Goal: Transaction & Acquisition: Book appointment/travel/reservation

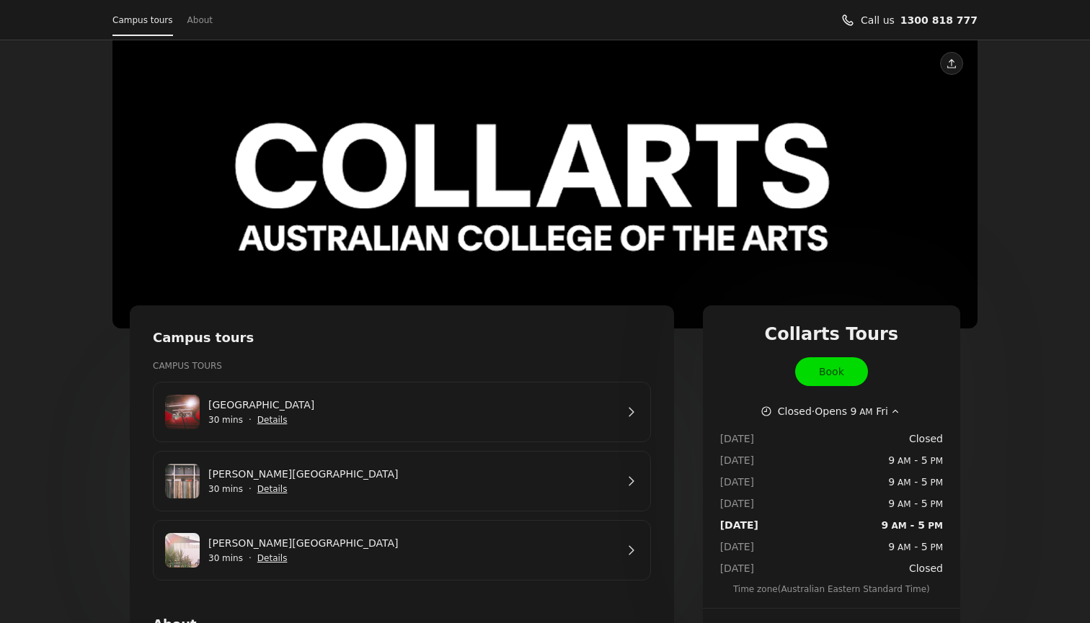
click at [428, 413] on link "[GEOGRAPHIC_DATA]" at bounding box center [411, 405] width 407 height 16
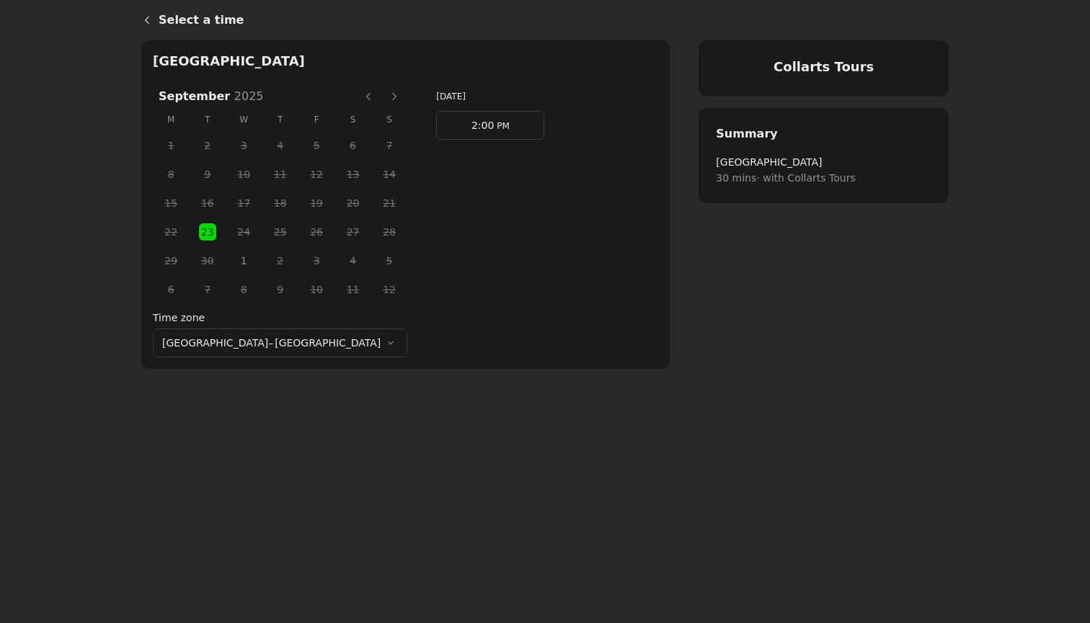
click at [383, 95] on button "Next month" at bounding box center [394, 96] width 23 height 23
click at [357, 94] on button "Previous month" at bounding box center [368, 96] width 23 height 23
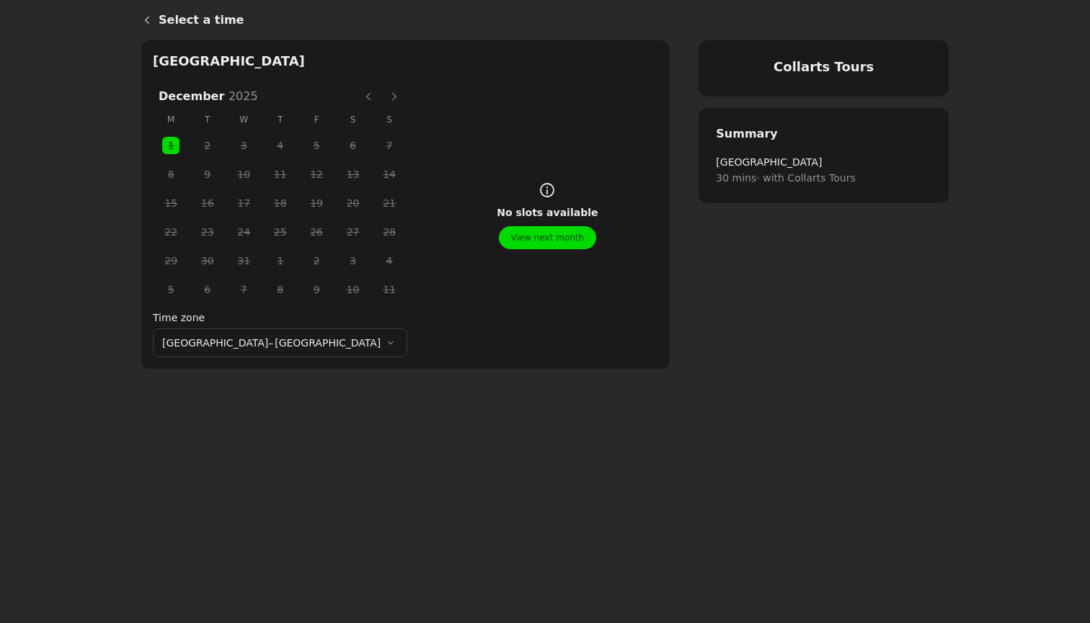
click at [357, 94] on button "Previous month" at bounding box center [368, 96] width 23 height 23
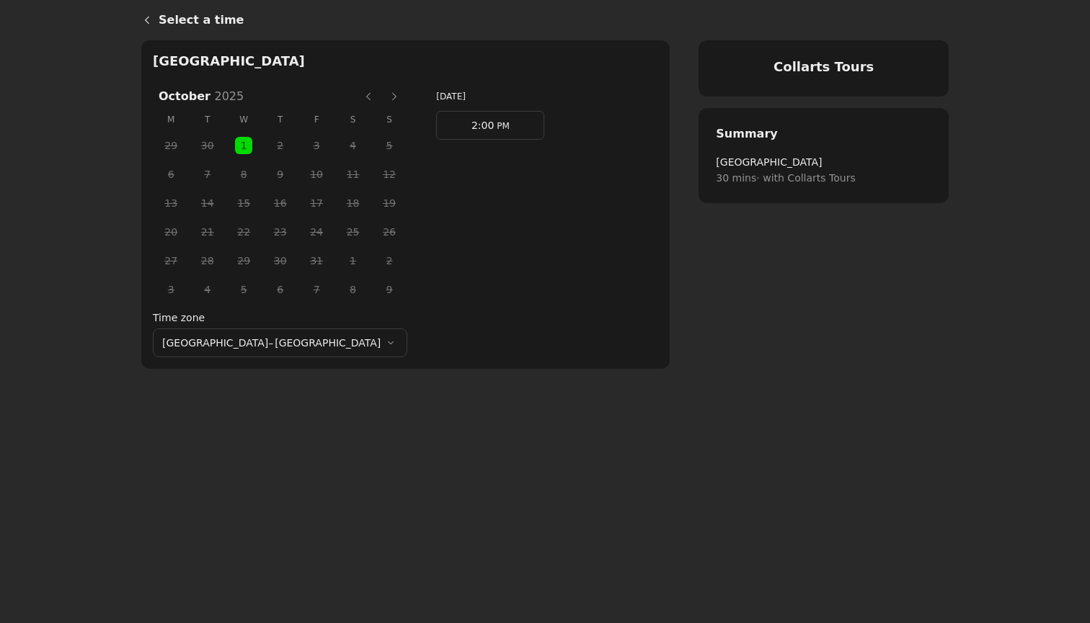
click at [357, 92] on button "Previous month" at bounding box center [368, 96] width 23 height 23
click at [233, 266] on span "1" at bounding box center [244, 261] width 22 height 22
click at [197, 234] on span "23" at bounding box center [208, 232] width 22 height 22
click at [357, 91] on button "Previous month" at bounding box center [368, 96] width 23 height 23
click at [278, 325] on label "Time zone" at bounding box center [280, 318] width 254 height 16
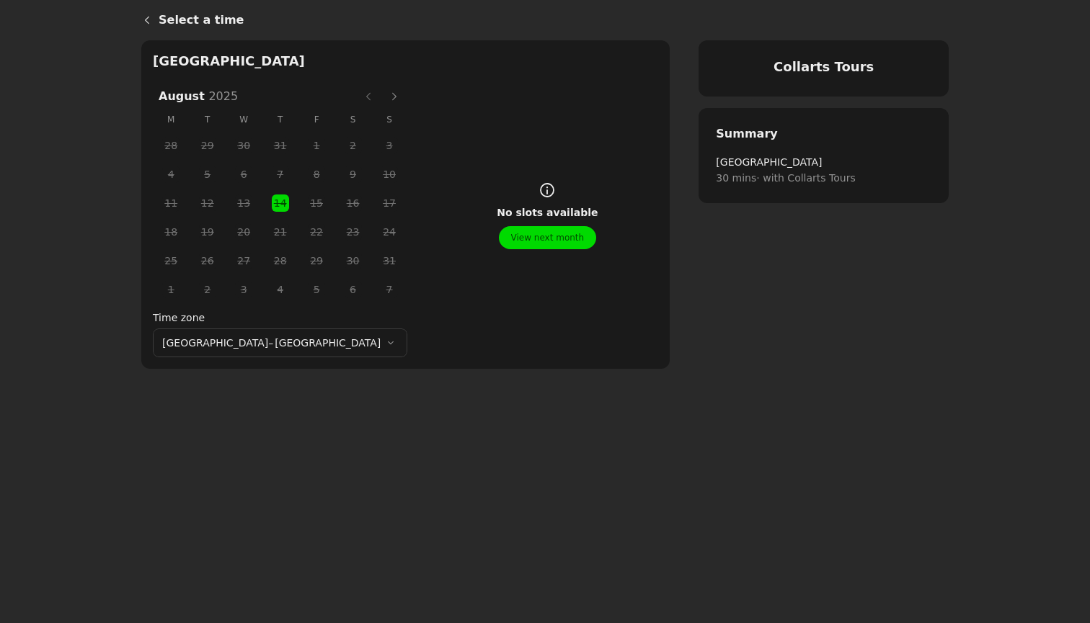
click at [278, 329] on button "[GEOGRAPHIC_DATA] – [GEOGRAPHIC_DATA]" at bounding box center [280, 343] width 254 height 29
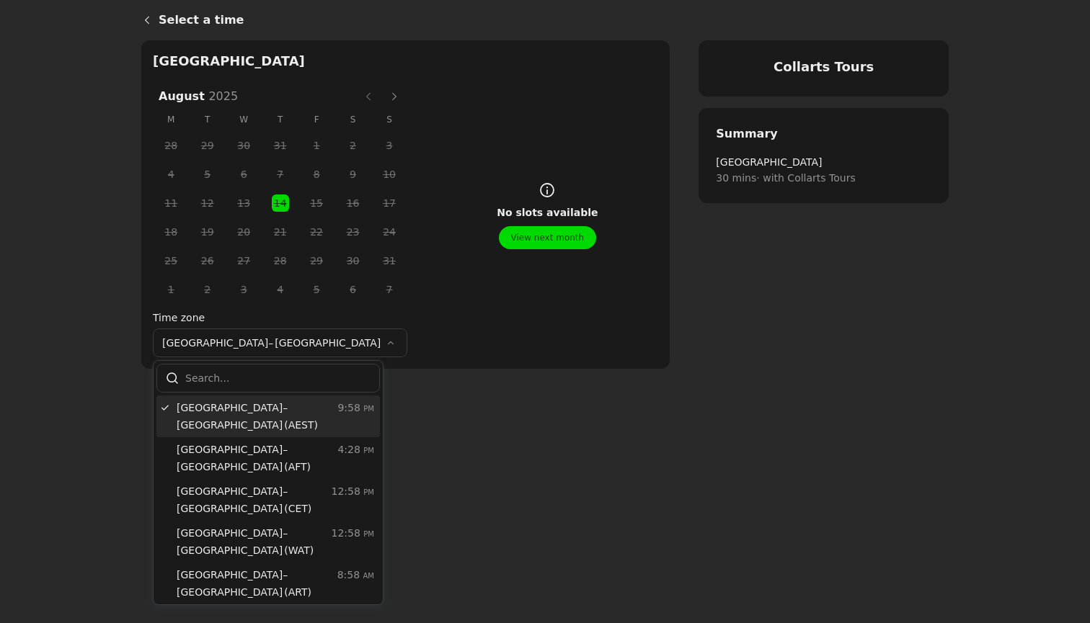
click at [90, 424] on main "Select a time Collarts Tours [GEOGRAPHIC_DATA] [DATE] [DATE] M T W T F S S 28 2…" at bounding box center [545, 311] width 1090 height 623
